Goal: Task Accomplishment & Management: Manage account settings

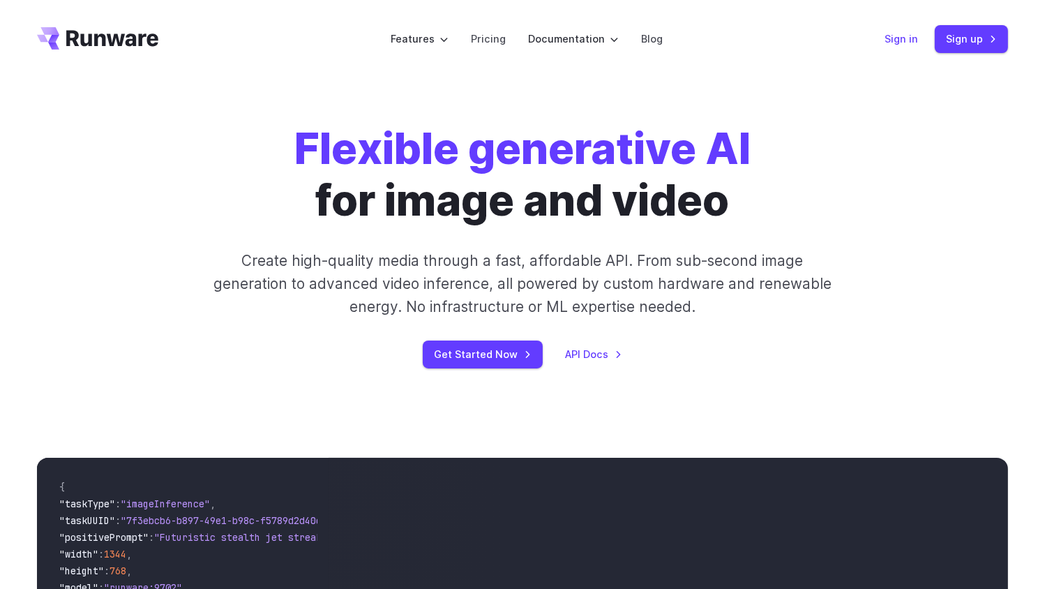
click at [906, 40] on link "Sign in" at bounding box center [901, 39] width 33 height 16
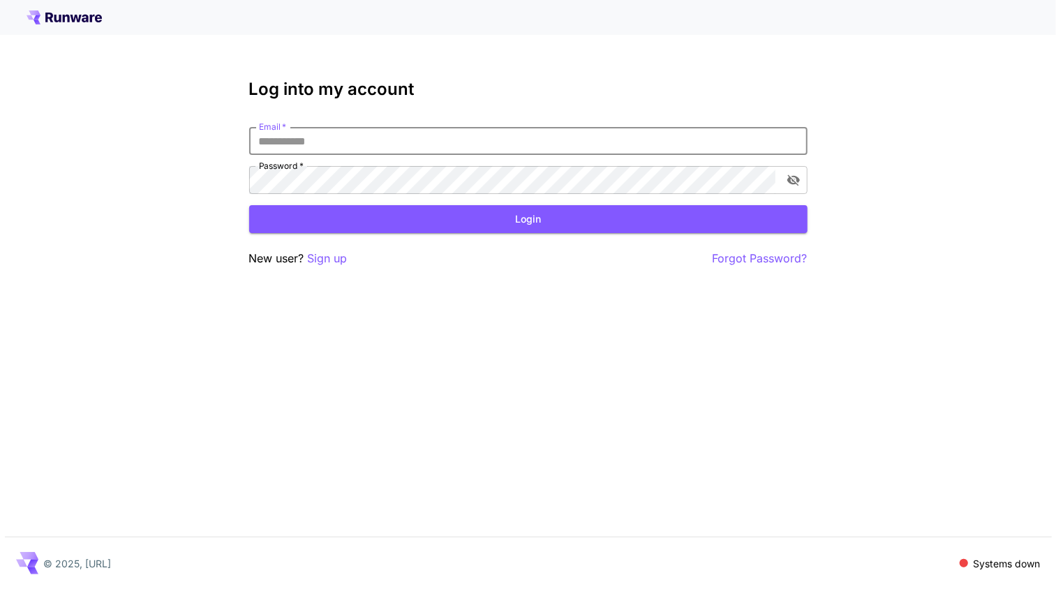
click at [293, 141] on input "Email   *" at bounding box center [528, 141] width 558 height 28
click at [293, 142] on input "Email   *" at bounding box center [528, 141] width 558 height 28
type input "**********"
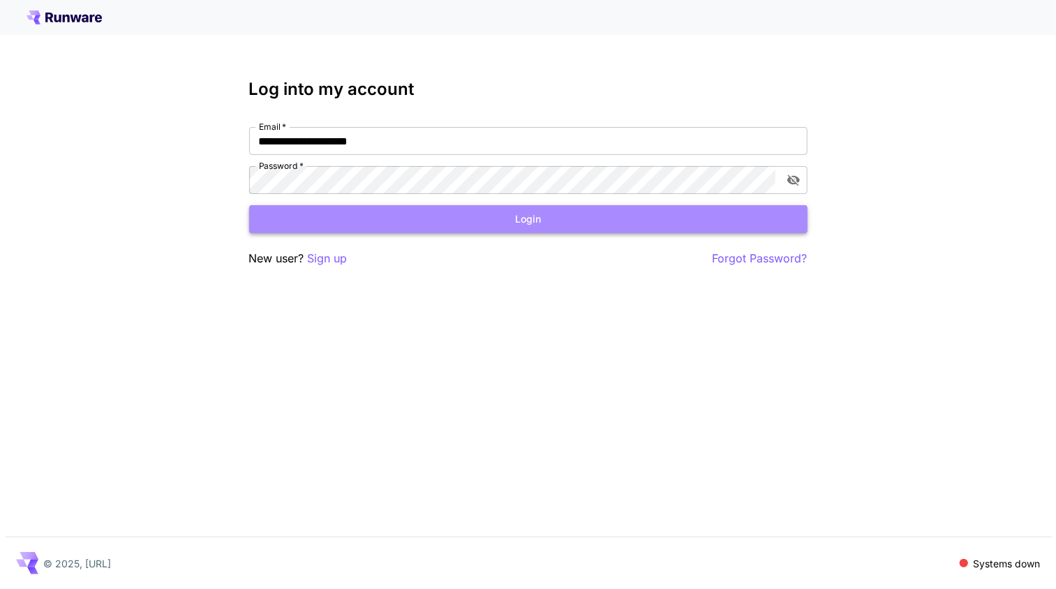
click at [521, 208] on button "Login" at bounding box center [528, 219] width 558 height 29
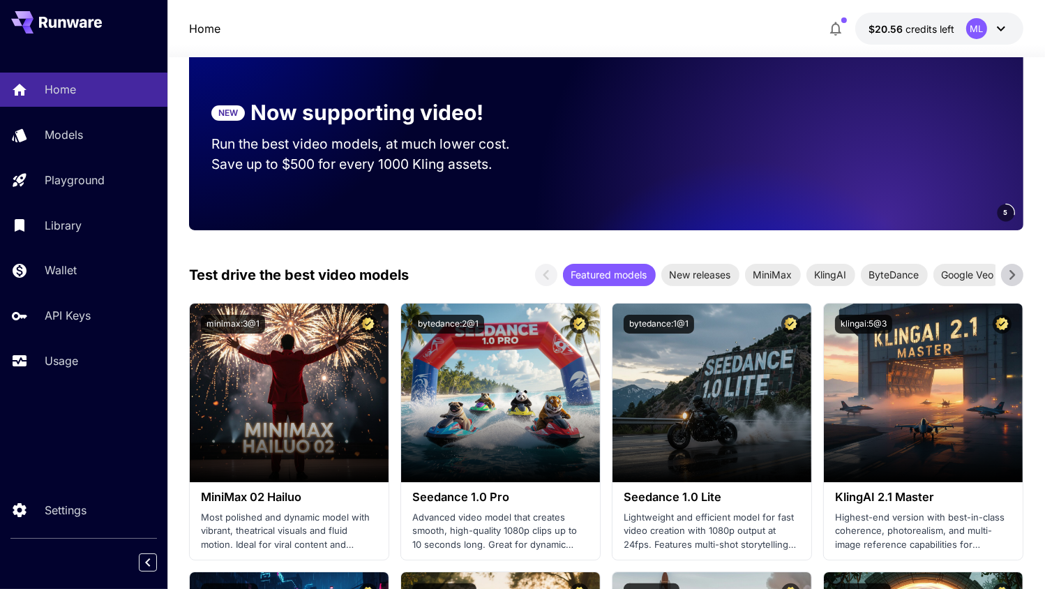
scroll to position [209, 0]
